Goal: Navigation & Orientation: Find specific page/section

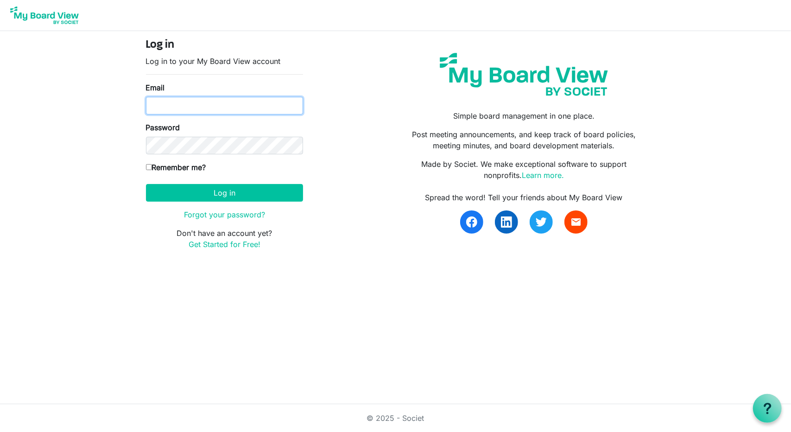
click at [177, 102] on input "Email" at bounding box center [224, 106] width 157 height 18
type input "[EMAIL_ADDRESS][DOMAIN_NAME]"
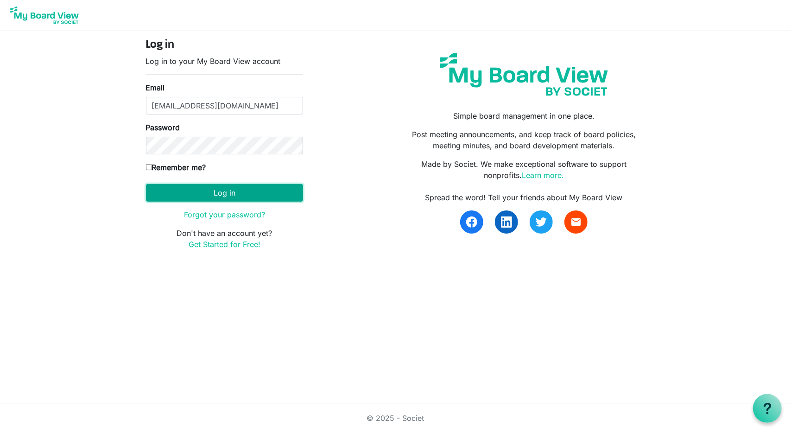
click at [207, 192] on button "Log in" at bounding box center [224, 193] width 157 height 18
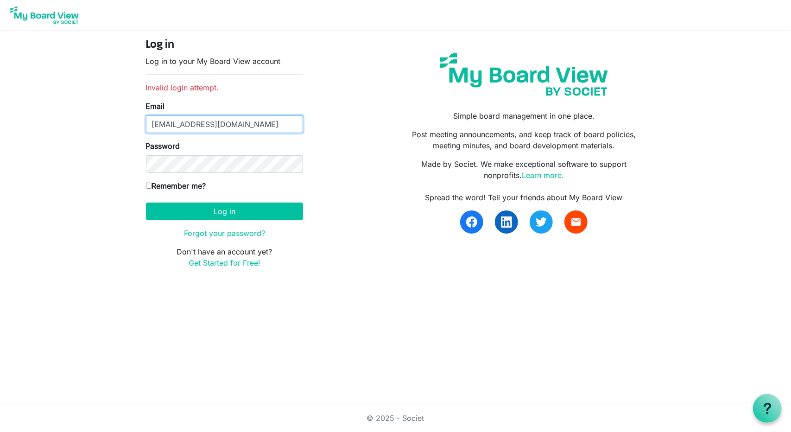
drag, startPoint x: 290, startPoint y: 122, endPoint x: 176, endPoint y: 112, distance: 114.3
click at [176, 112] on div "Email jkeefer@summitequestriancenter.org" at bounding box center [224, 116] width 157 height 32
type input "jkeefer5416@gmail.com"
click at [148, 186] on input "Remember me?" at bounding box center [149, 185] width 6 height 6
checkbox input "true"
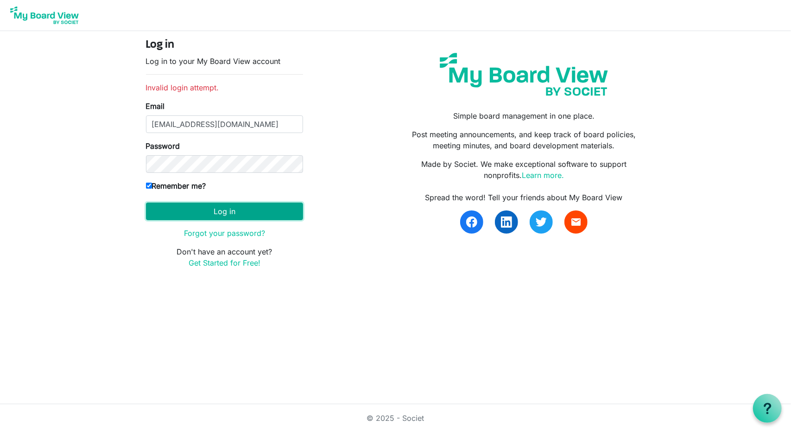
click at [198, 206] on button "Log in" at bounding box center [224, 211] width 157 height 18
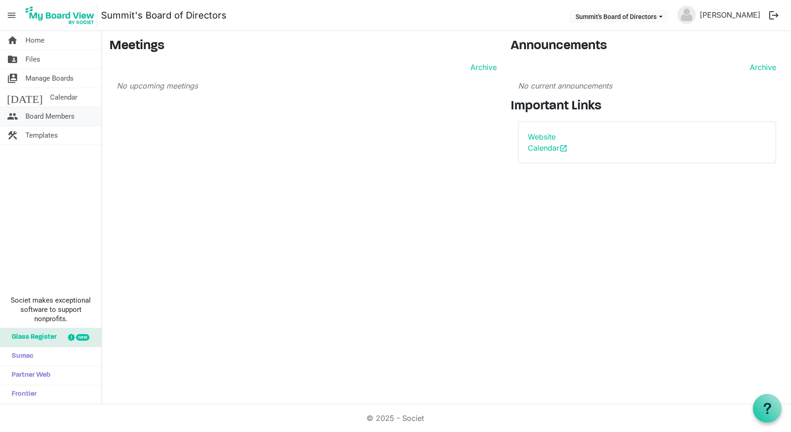
click at [37, 119] on span "Board Members" at bounding box center [49, 116] width 49 height 19
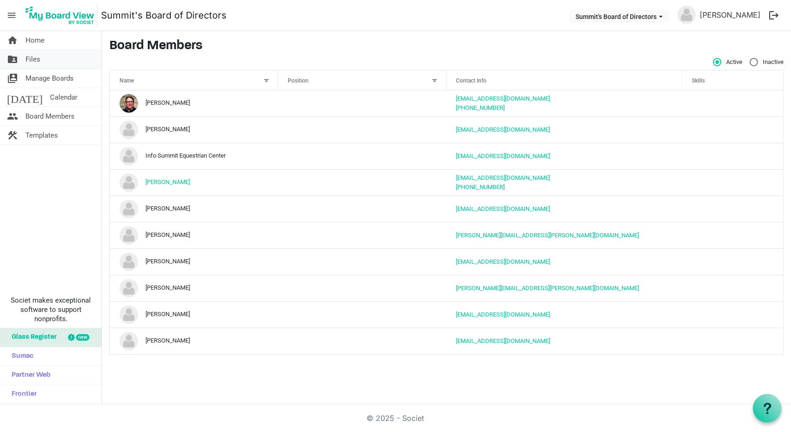
click at [34, 61] on span "Files" at bounding box center [32, 59] width 15 height 19
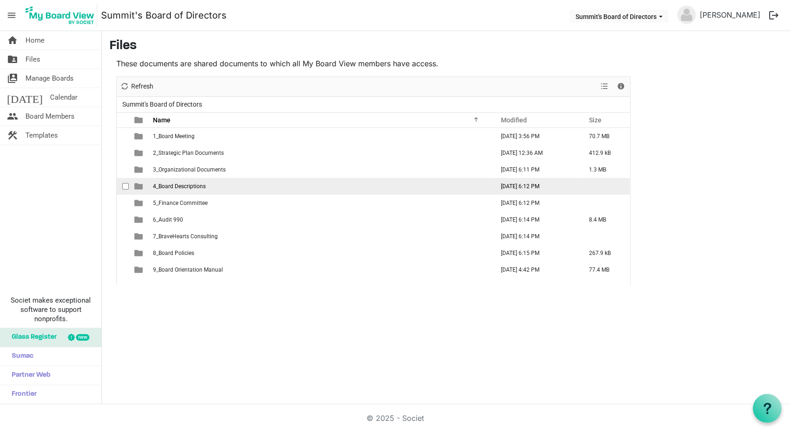
click at [173, 186] on span "4_Board Descriptions" at bounding box center [179, 186] width 53 height 6
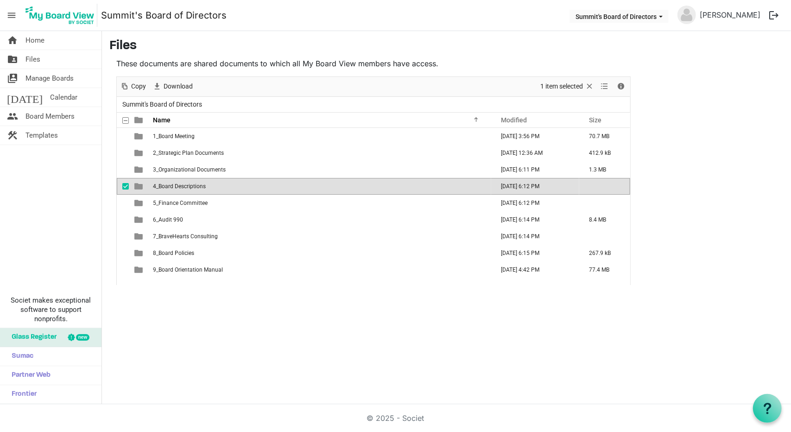
click at [173, 186] on span "4_Board Descriptions" at bounding box center [179, 186] width 53 height 6
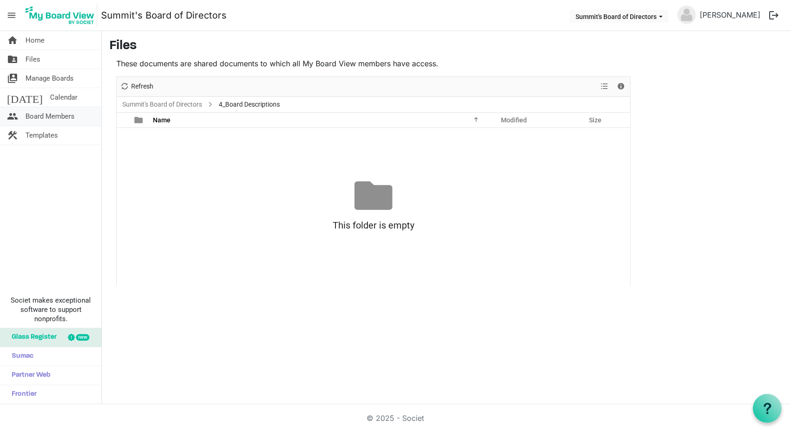
click at [38, 115] on span "Board Members" at bounding box center [49, 116] width 49 height 19
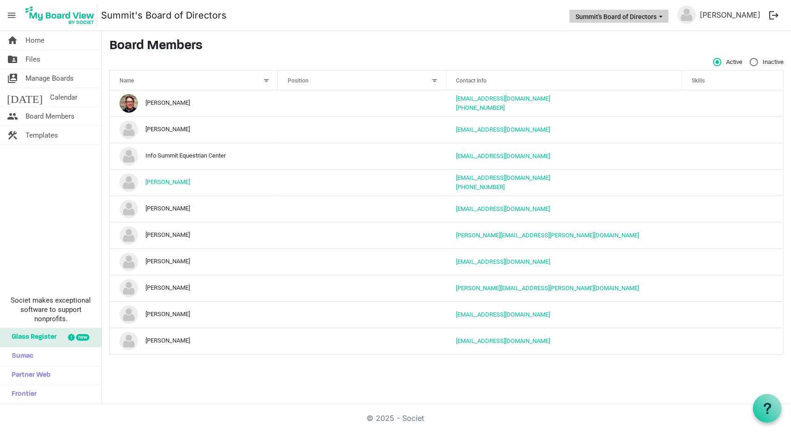
click at [654, 15] on button "Summit's Board of Directors" at bounding box center [618, 16] width 99 height 13
click at [40, 78] on span "Manage Boards" at bounding box center [49, 78] width 48 height 19
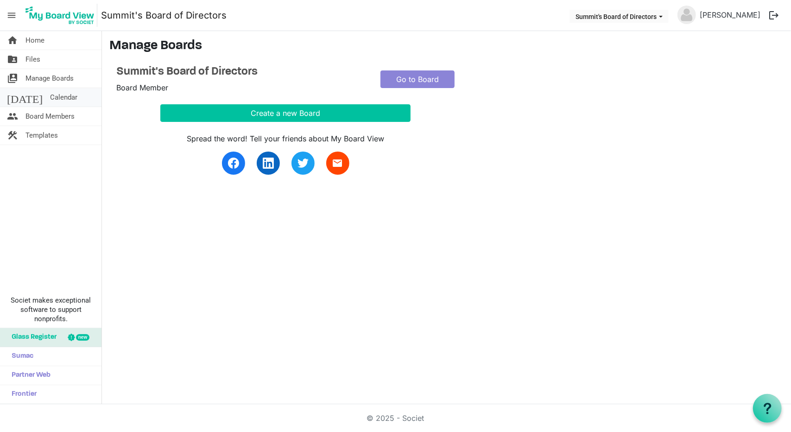
click at [50, 99] on span "Calendar" at bounding box center [63, 97] width 27 height 19
